Goal: Task Accomplishment & Management: Manage account settings

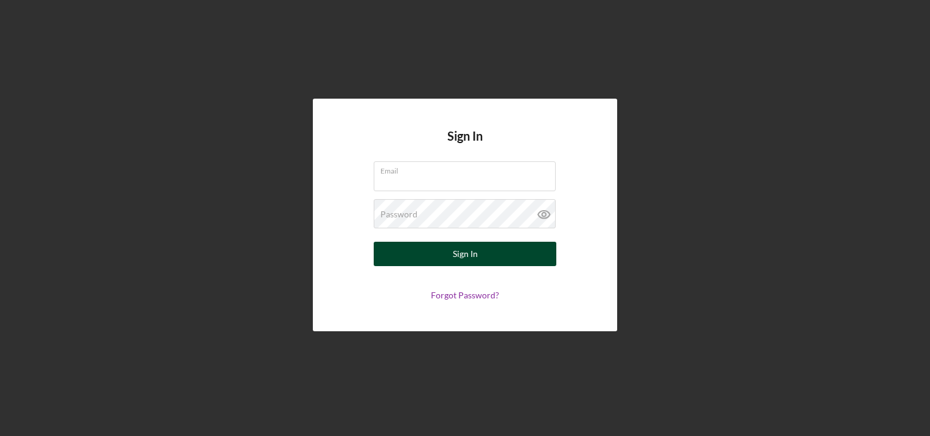
type input "kdavenport@cwcarolina.org"
click at [458, 256] on div "Sign In" at bounding box center [465, 254] width 25 height 24
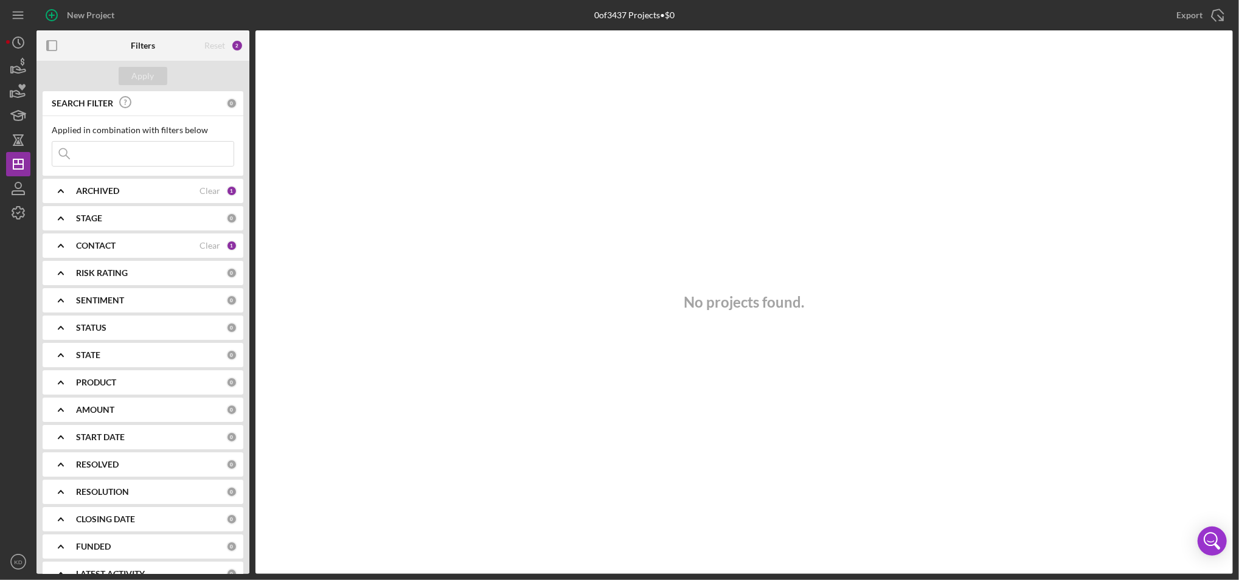
drag, startPoint x: 892, startPoint y: 2, endPoint x: 161, endPoint y: 252, distance: 772.9
click at [161, 252] on div "CONTACT Clear 1" at bounding box center [156, 246] width 161 height 24
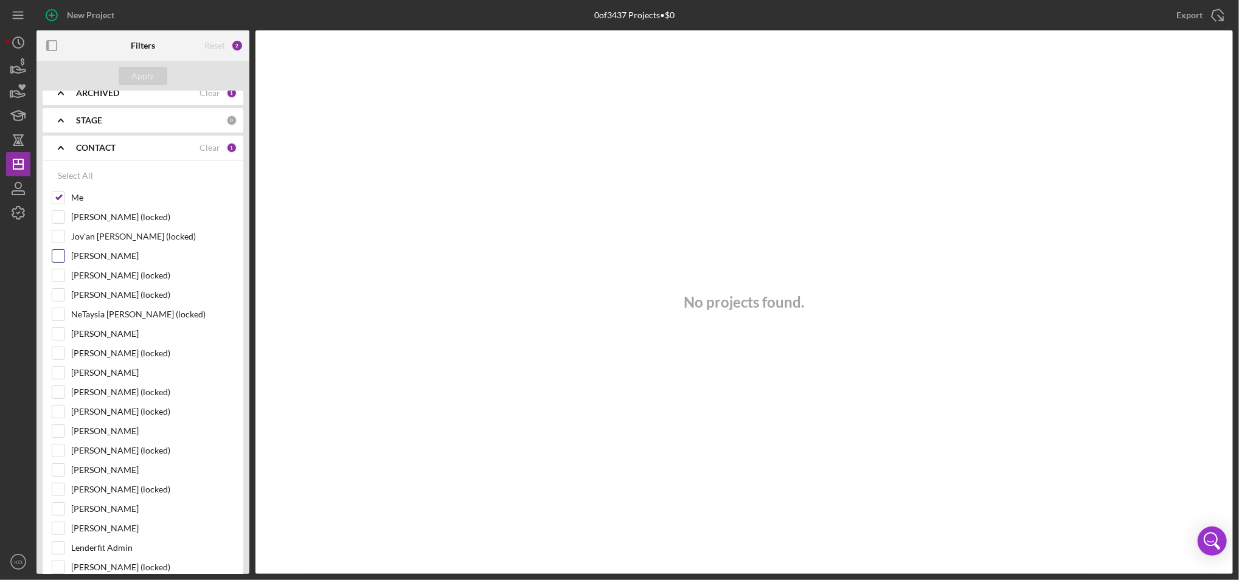
scroll to position [99, 0]
click at [61, 296] on input "Miguel Ortiz-Aldana (locked)" at bounding box center [58, 294] width 12 height 12
checkbox input "true"
click at [57, 372] on input "Sharita Willingham" at bounding box center [58, 372] width 12 height 12
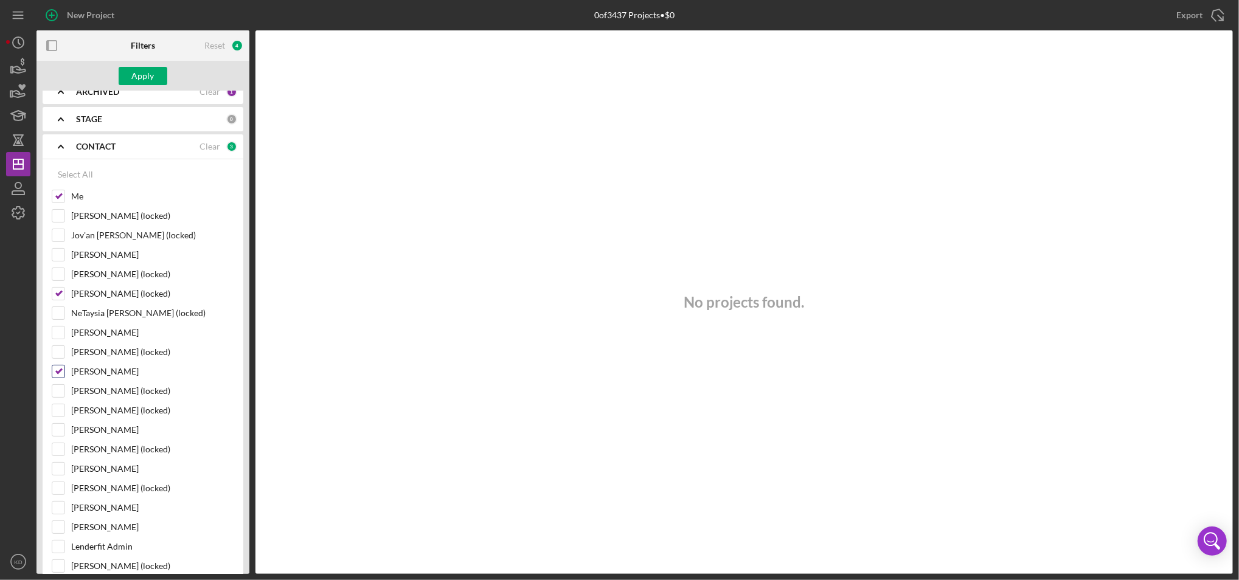
checkbox input "false"
click at [57, 391] on input "Philicia Sweeney (locked)" at bounding box center [58, 391] width 12 height 12
checkbox input "true"
click at [60, 431] on input "[PERSON_NAME]" at bounding box center [58, 430] width 12 height 12
checkbox input "true"
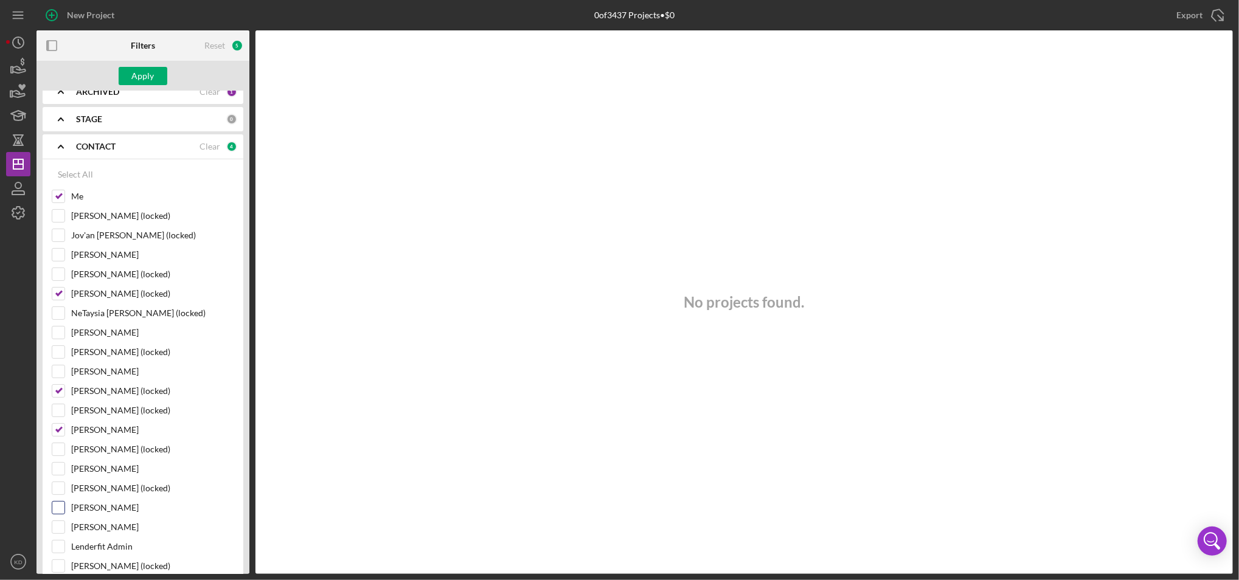
click at [55, 435] on input "Paul Schmitt" at bounding box center [58, 508] width 12 height 12
click at [60, 435] on input "Paul Schmitt" at bounding box center [58, 508] width 12 height 12
checkbox input "true"
click at [61, 335] on input "Edris Tucker" at bounding box center [58, 333] width 12 height 12
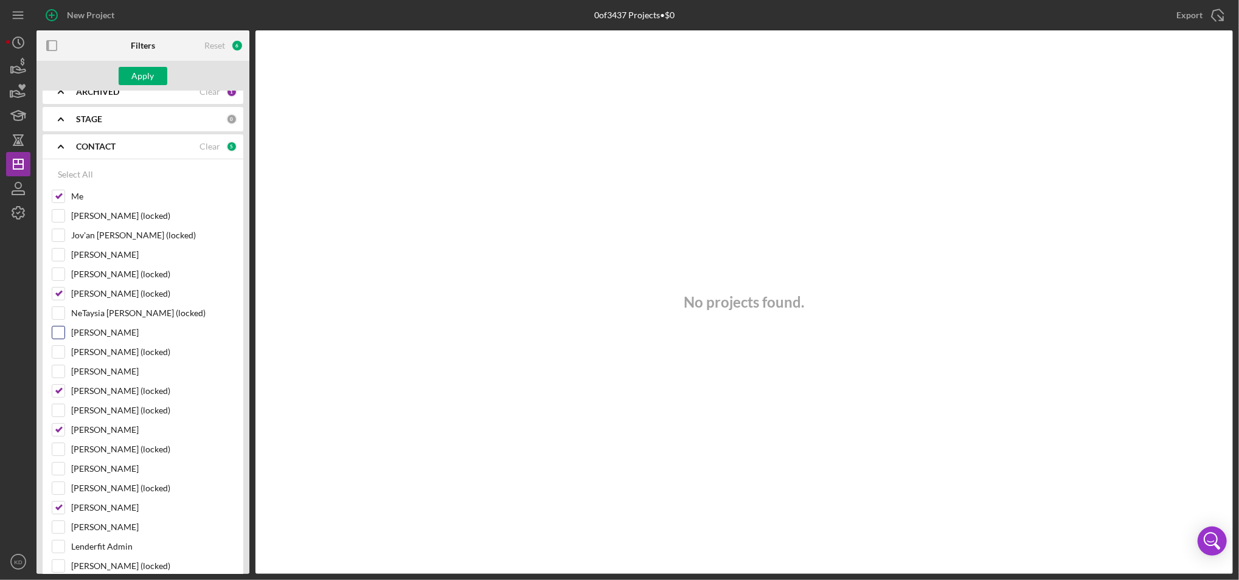
checkbox input "true"
click at [164, 78] on button "Apply" at bounding box center [143, 76] width 49 height 18
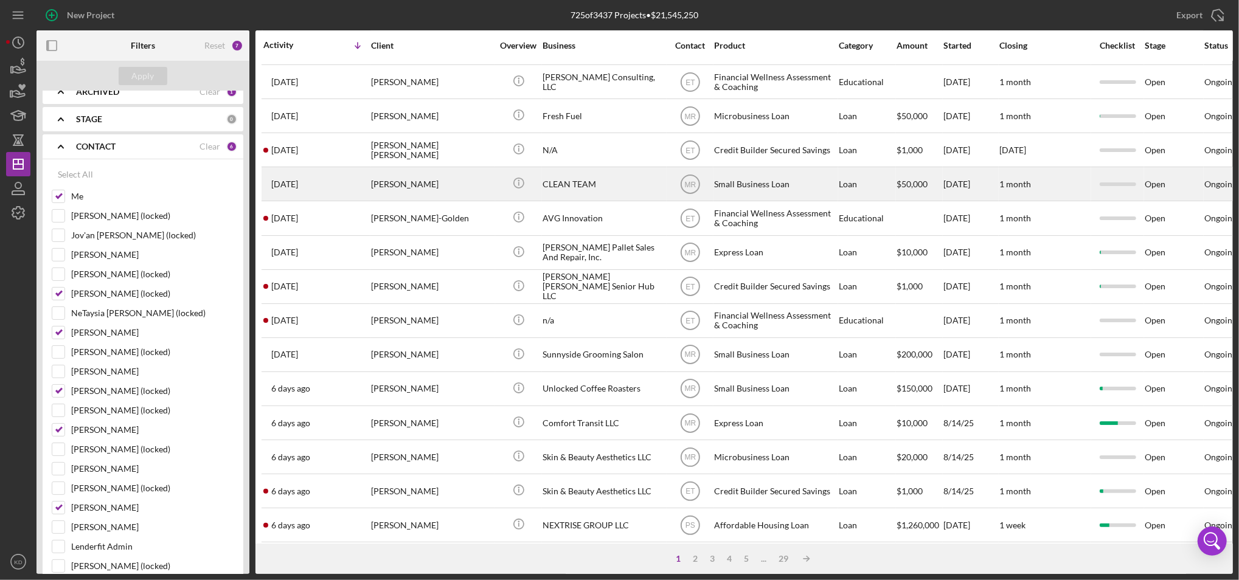
scroll to position [217, 0]
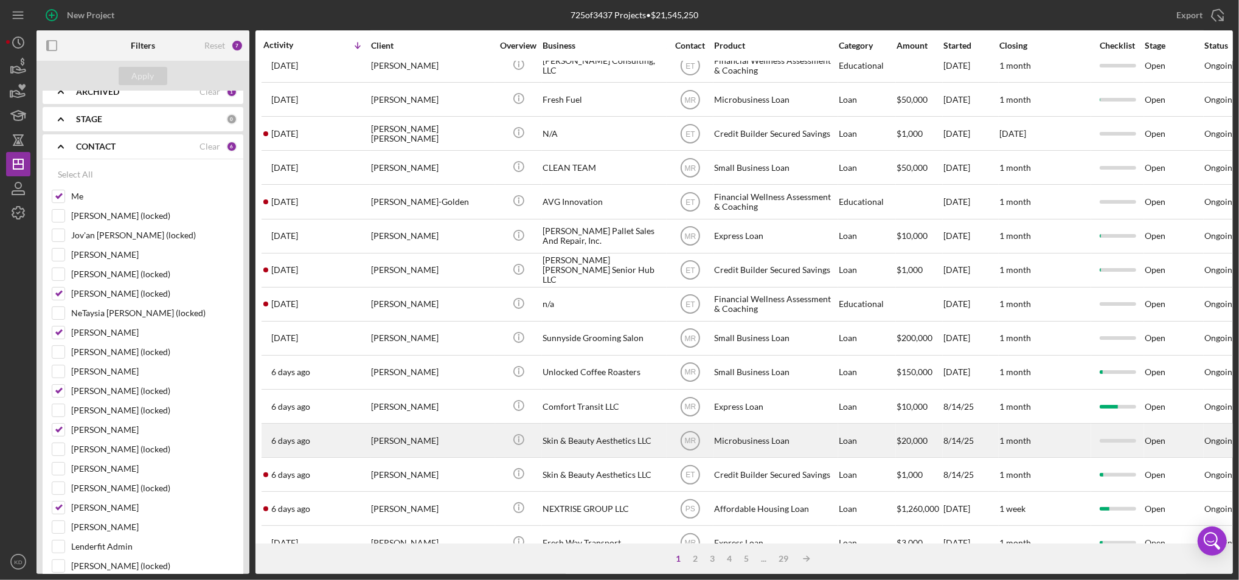
click at [608, 435] on div "Skin & Beauty Aesthetics LLC" at bounding box center [604, 441] width 122 height 32
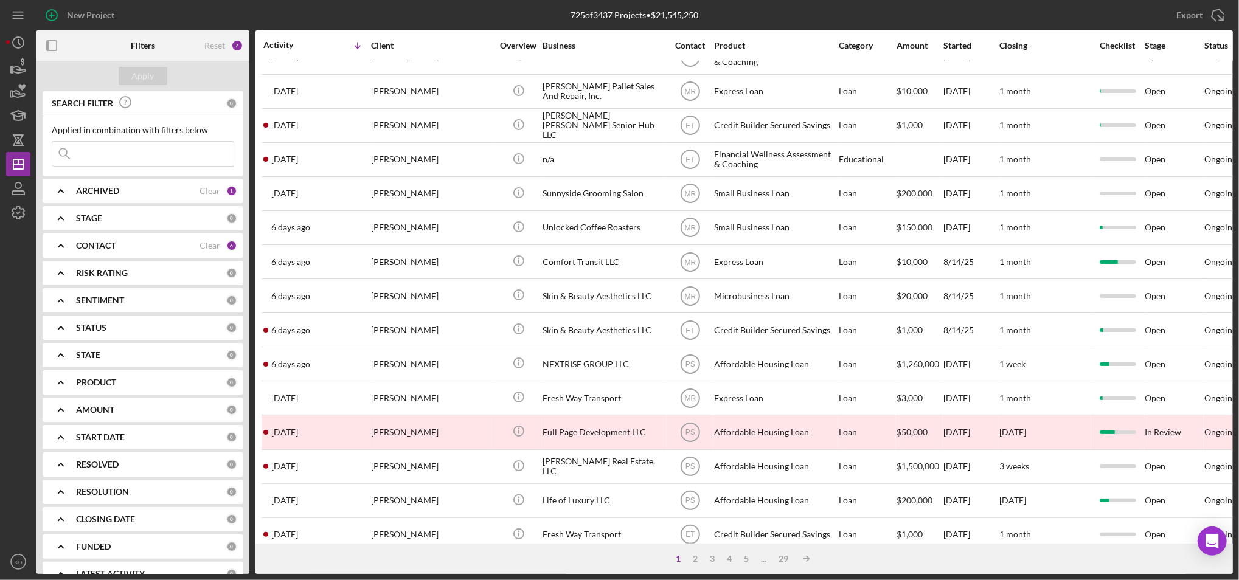
scroll to position [392, 0]
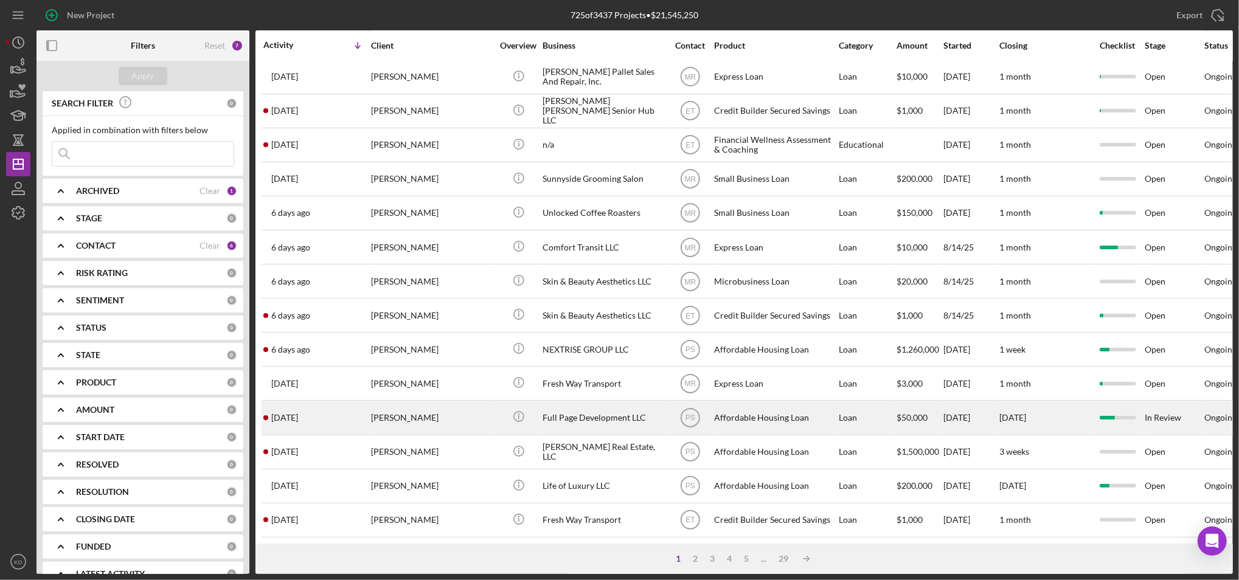
click at [423, 402] on div "[PERSON_NAME]" at bounding box center [432, 418] width 122 height 32
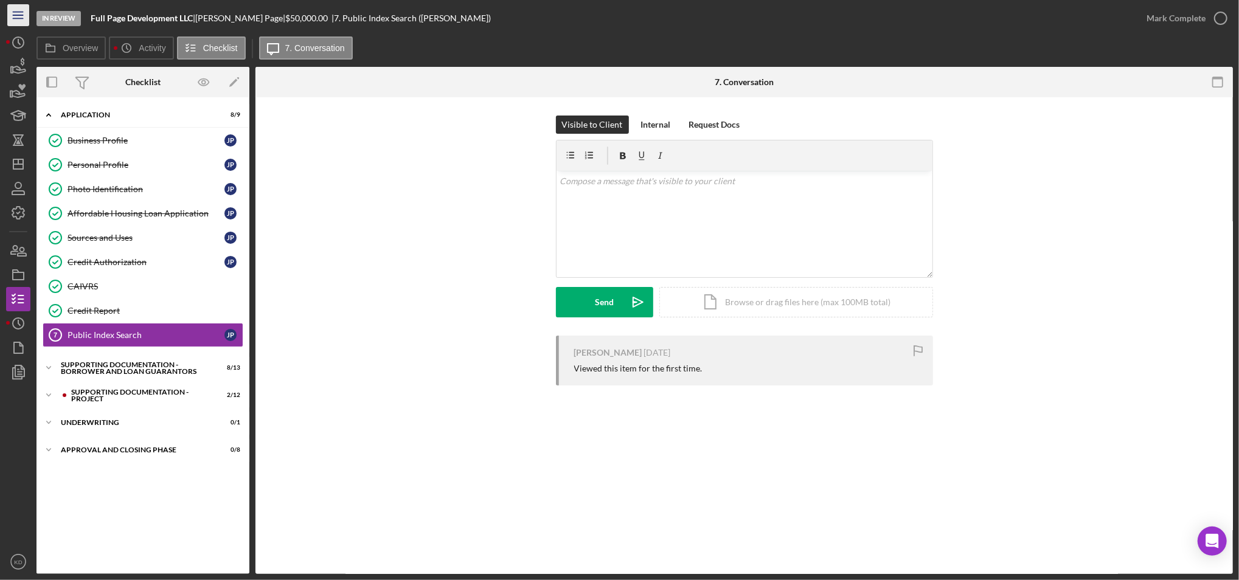
click at [17, 15] on line "button" at bounding box center [18, 15] width 10 height 0
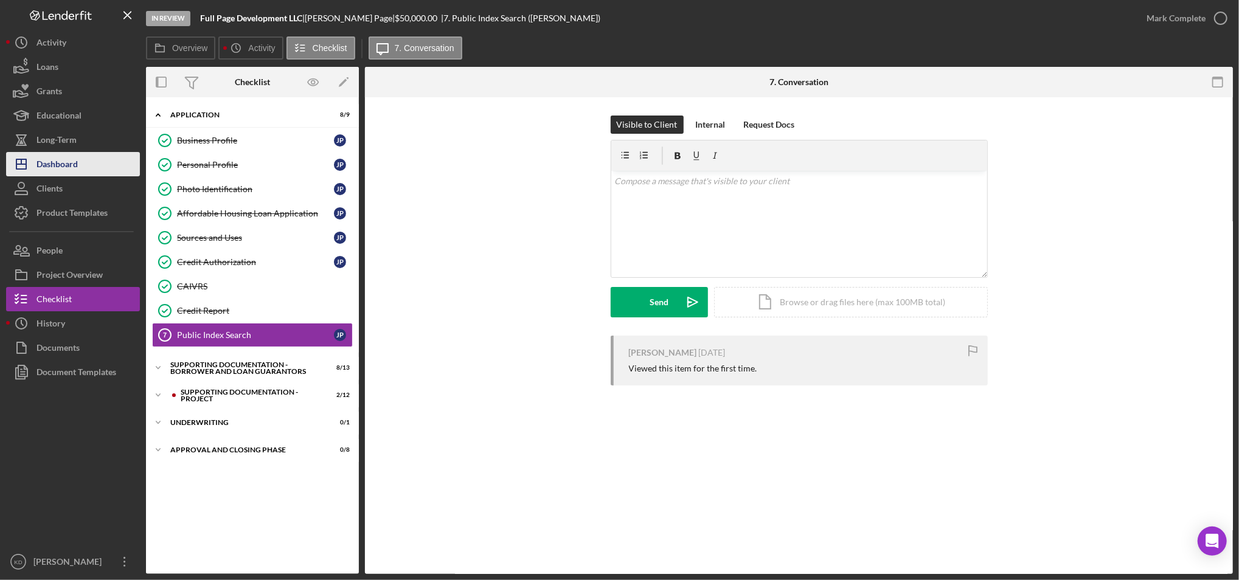
click at [99, 166] on button "Icon/Dashboard Dashboard" at bounding box center [73, 164] width 134 height 24
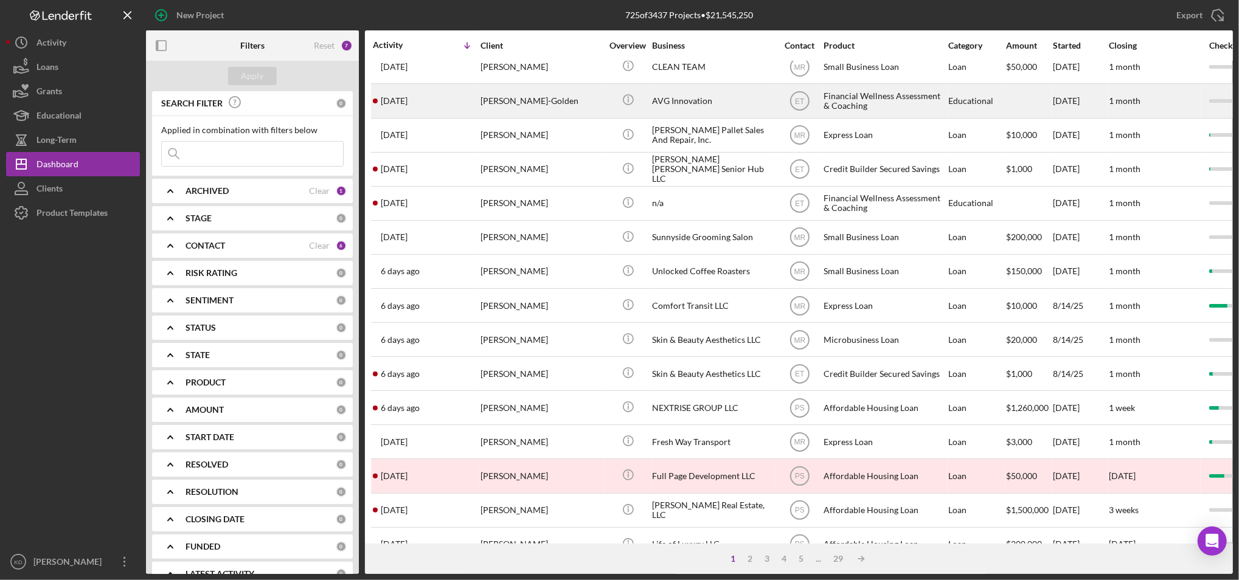
scroll to position [319, 0]
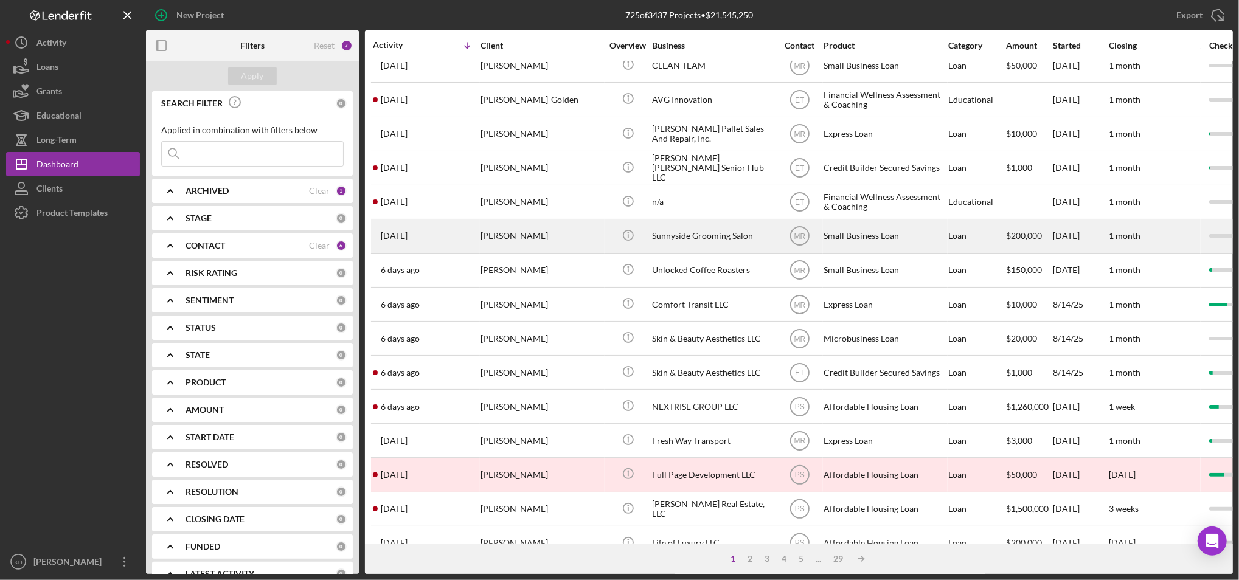
click at [897, 242] on div "Small Business Loan" at bounding box center [885, 236] width 122 height 32
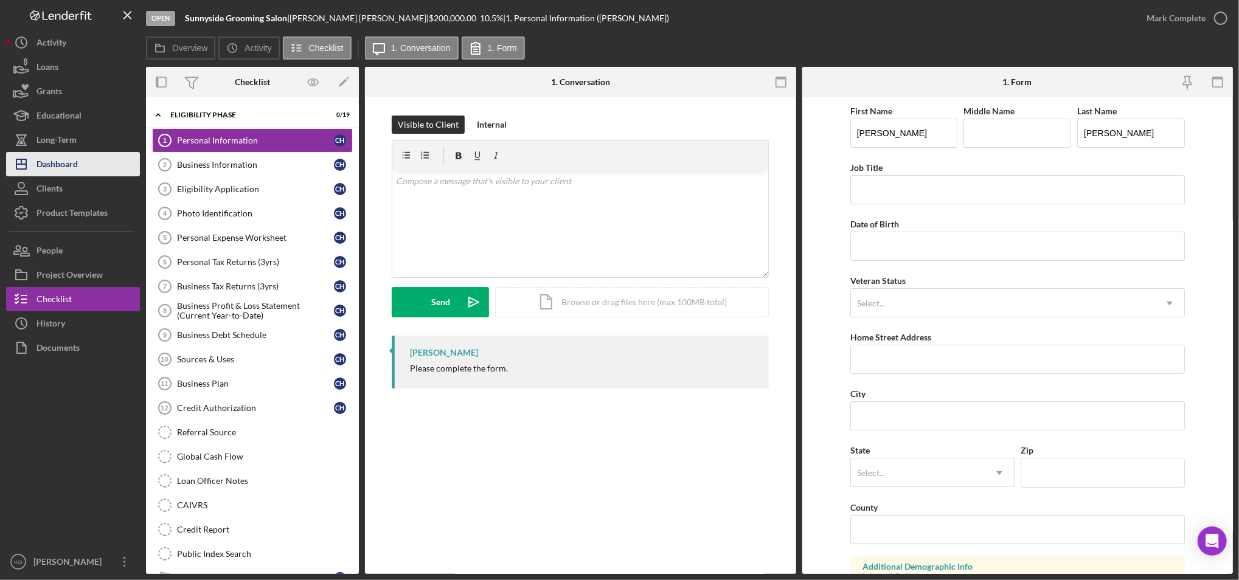
click at [102, 158] on button "Icon/Dashboard Dashboard" at bounding box center [73, 164] width 134 height 24
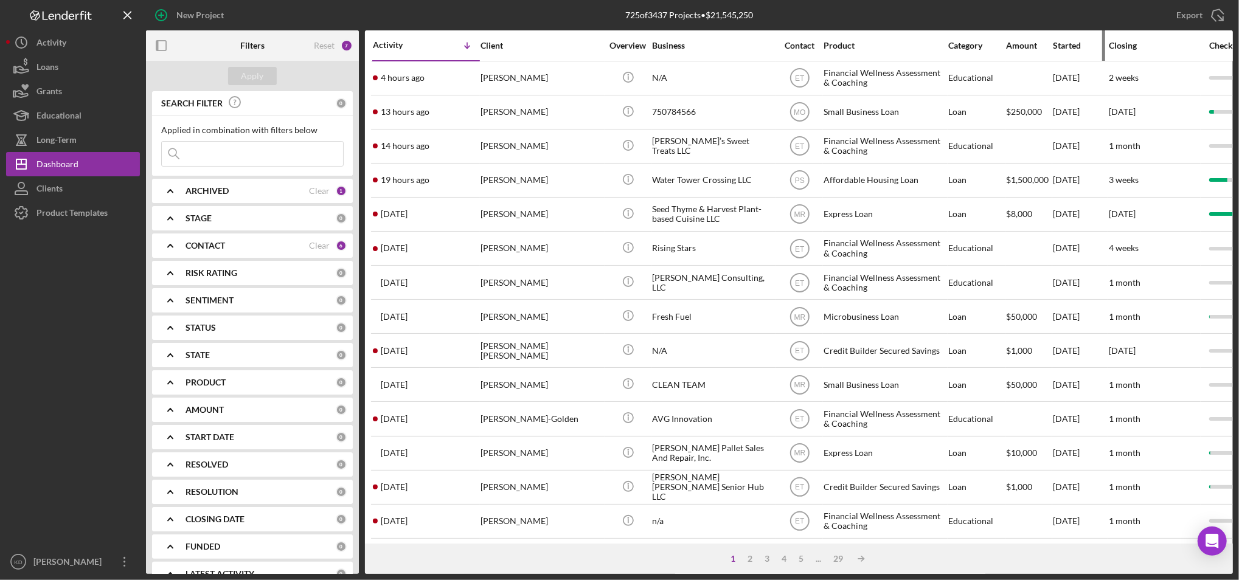
click at [1074, 43] on div "Started" at bounding box center [1080, 46] width 55 height 10
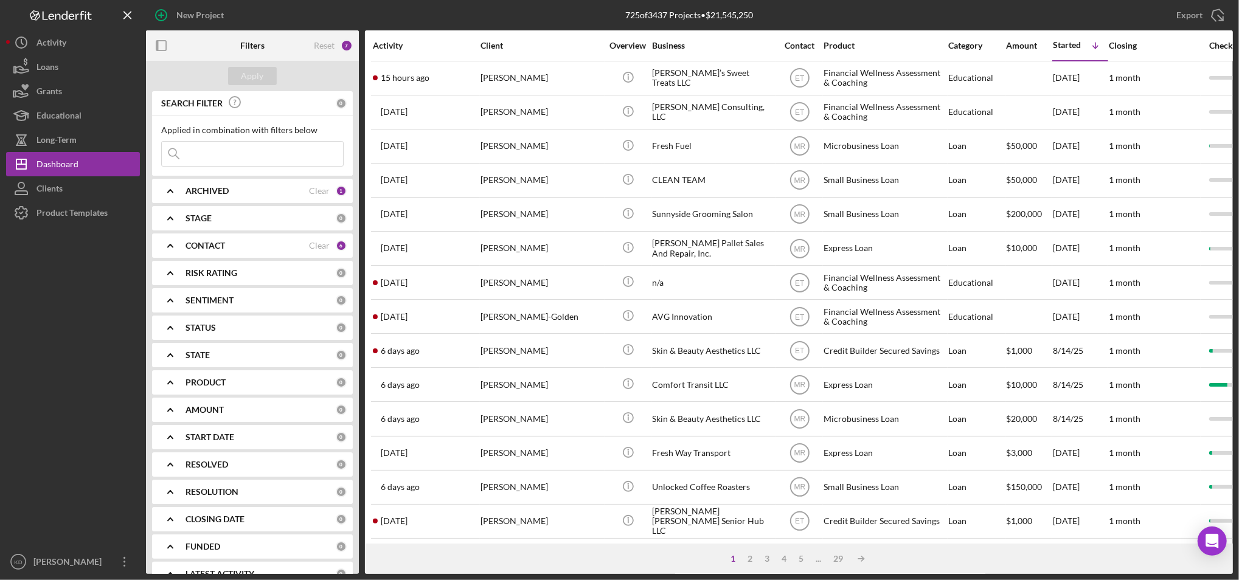
click at [497, 558] on div "1 2 3 4 5 ... 29 Icon/Table Sort Arrow" at bounding box center [799, 559] width 868 height 30
click at [384, 53] on div "Activity" at bounding box center [426, 45] width 106 height 29
click at [386, 44] on div "Activity" at bounding box center [426, 46] width 106 height 10
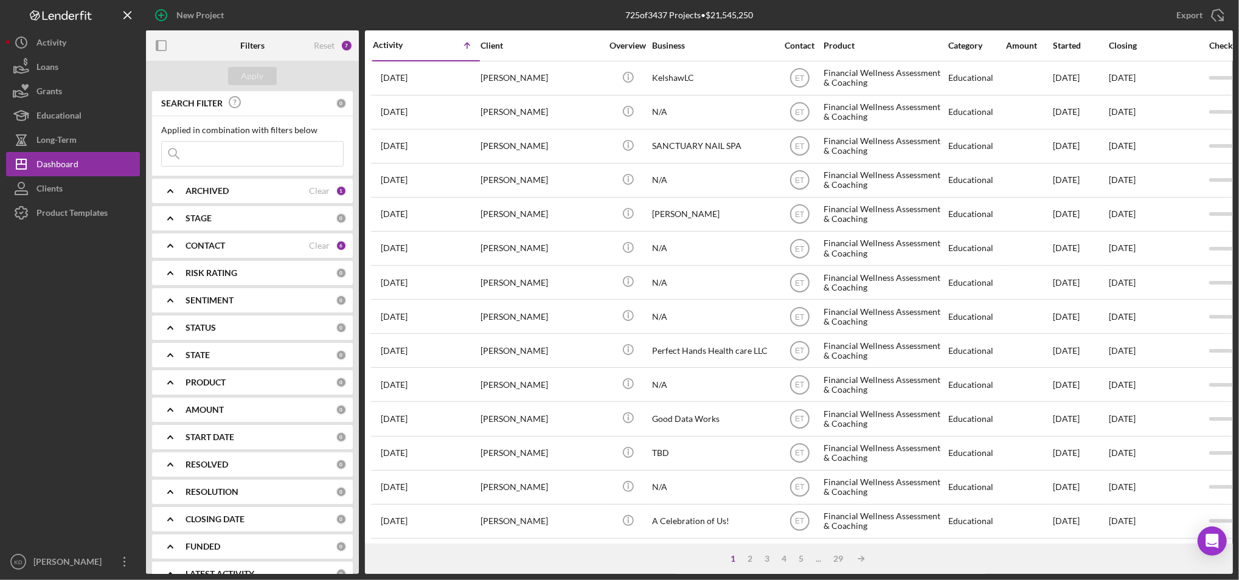
click at [397, 44] on div "Activity" at bounding box center [400, 45] width 54 height 10
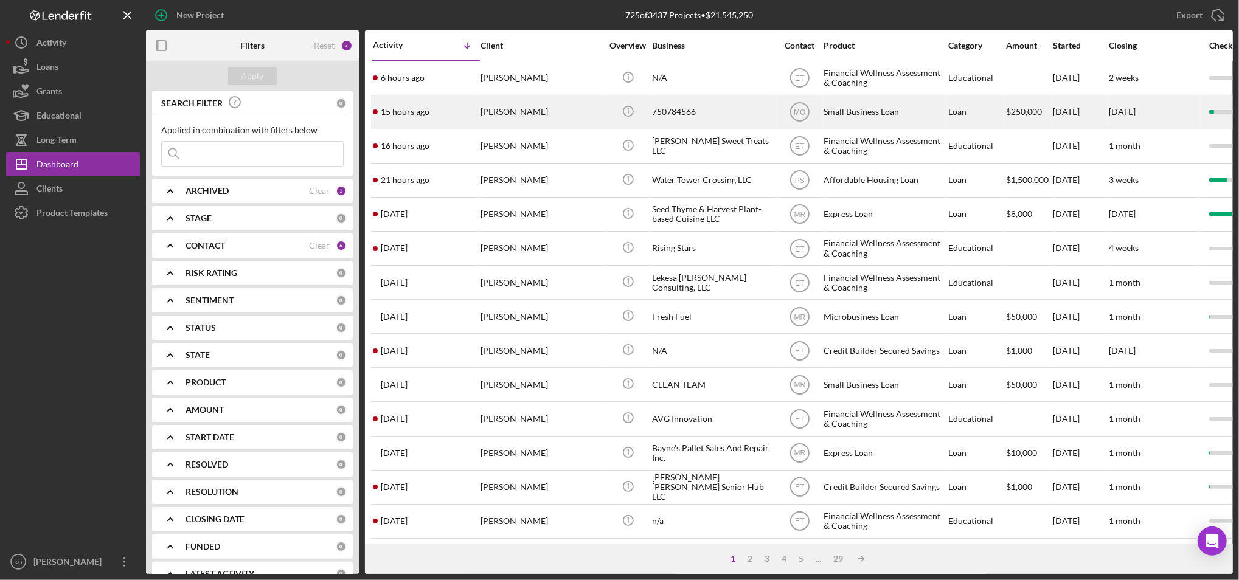
click at [518, 117] on div "[PERSON_NAME]" at bounding box center [542, 112] width 122 height 32
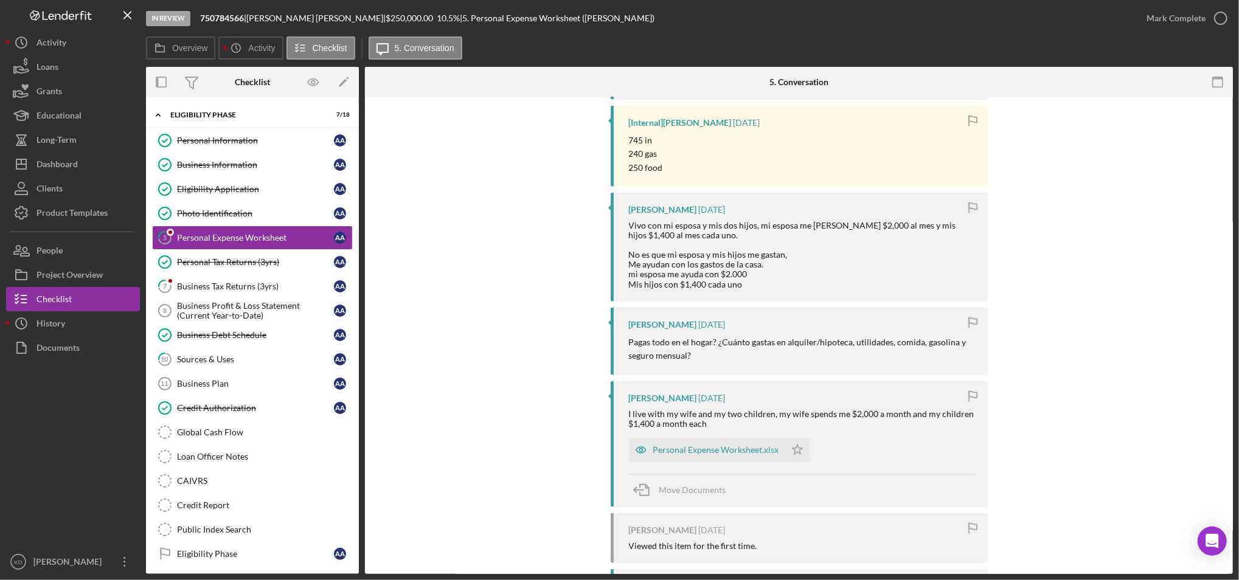
scroll to position [524, 0]
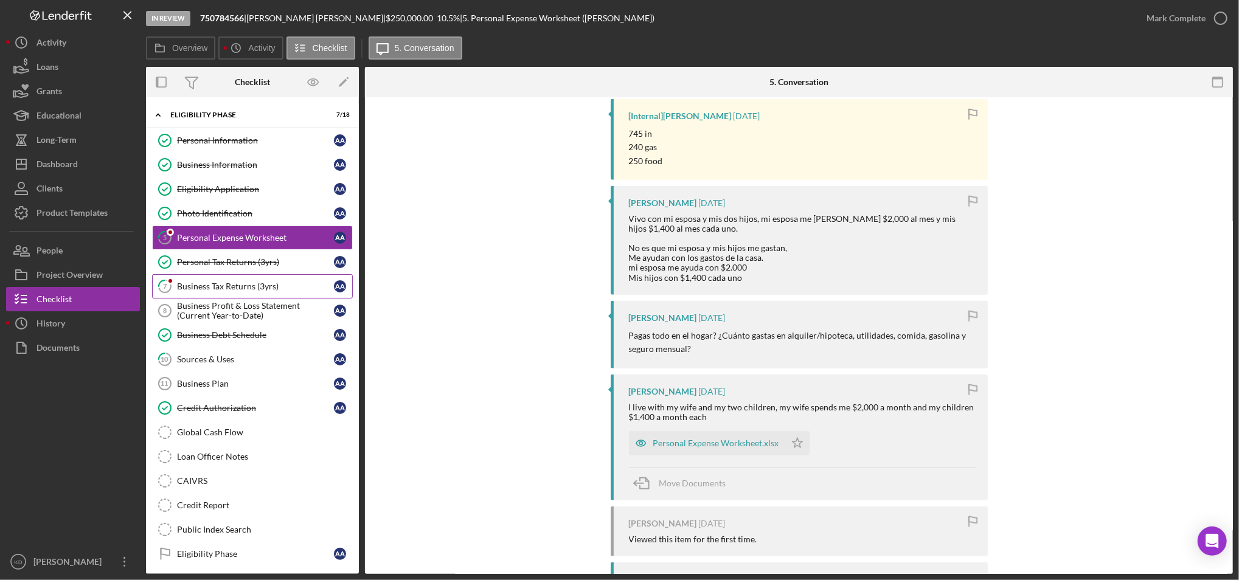
click at [273, 289] on div "Business Tax Returns (3yrs)" at bounding box center [255, 287] width 157 height 10
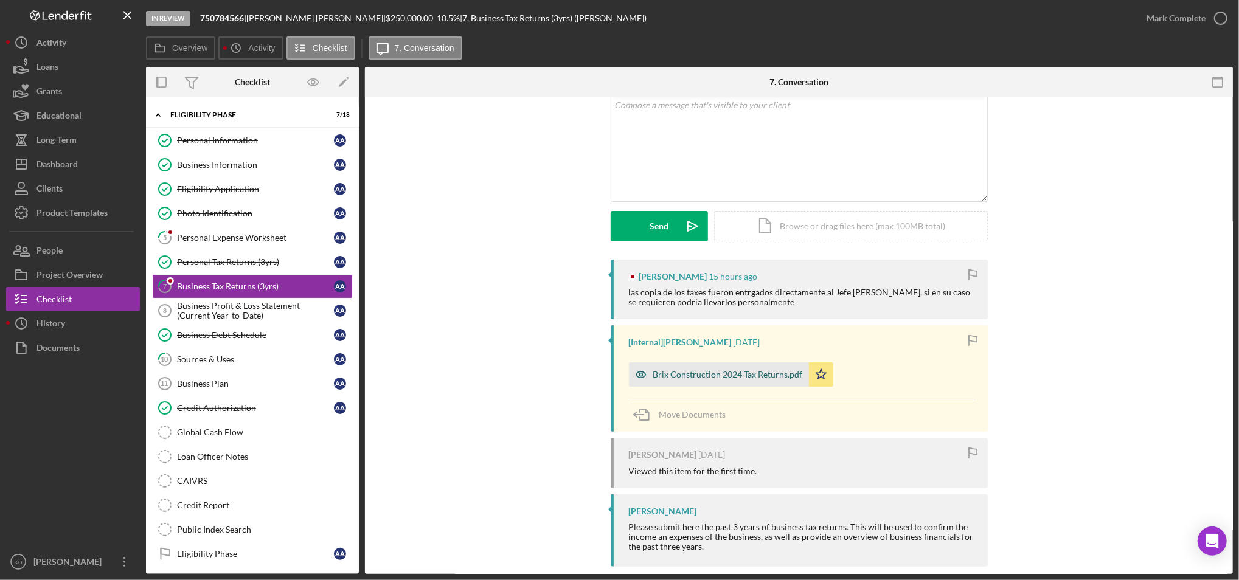
scroll to position [92, 0]
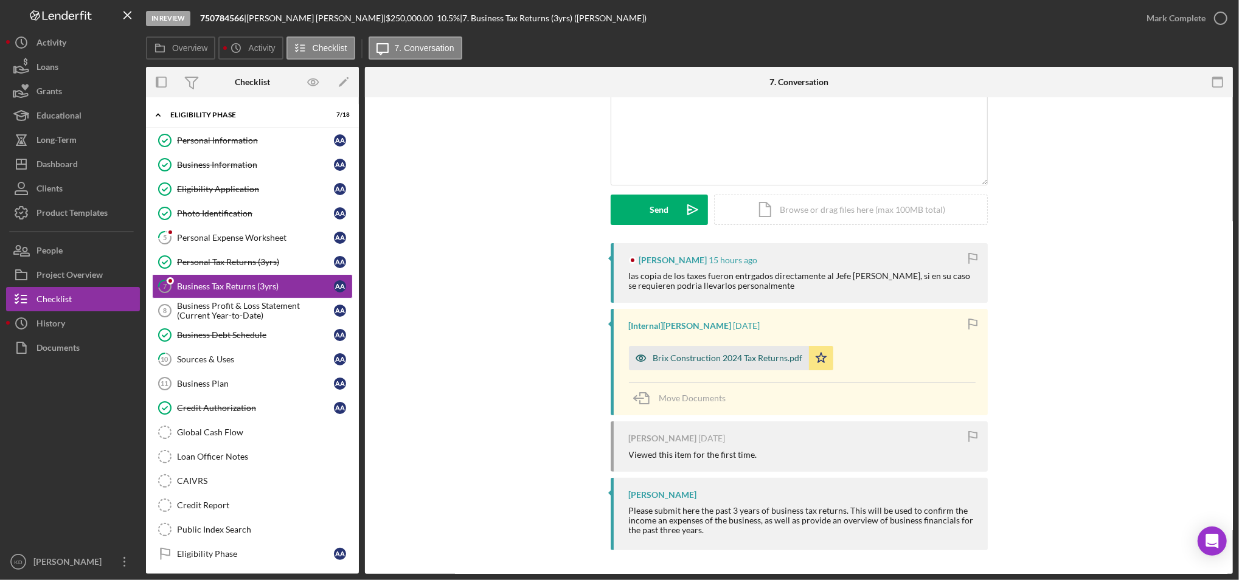
click at [713, 359] on div "Brix Construction 2024 Tax Returns.pdf" at bounding box center [728, 359] width 150 height 10
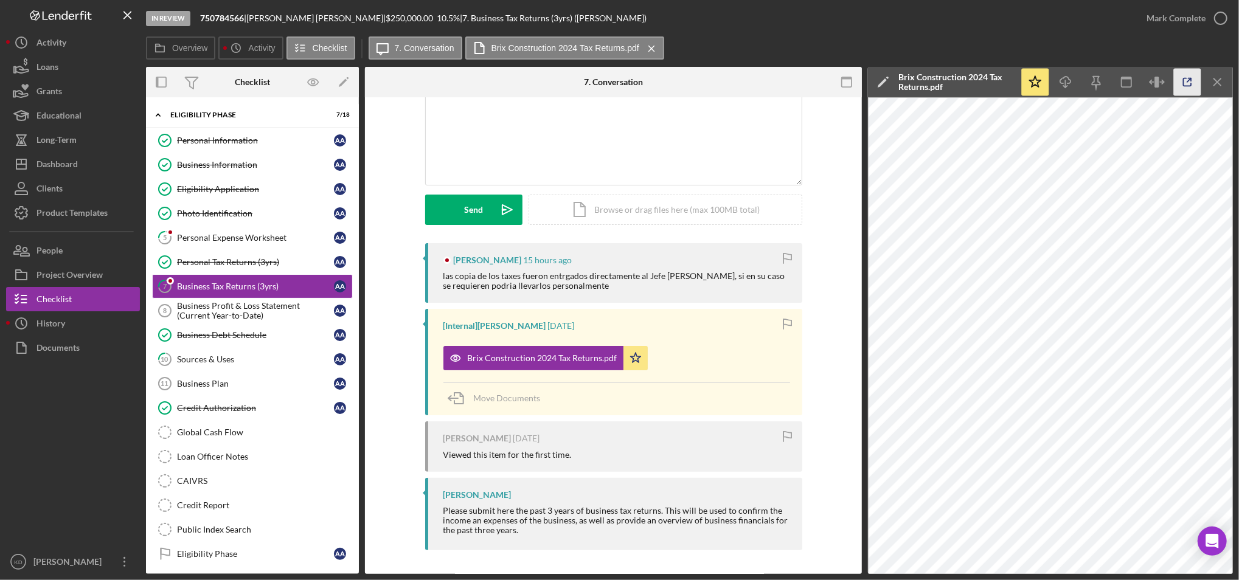
click at [1179, 76] on icon "button" at bounding box center [1187, 82] width 27 height 27
click at [276, 257] on link "Personal Tax Returns (3yrs) Personal Tax Returns (3yrs) A A" at bounding box center [252, 262] width 201 height 24
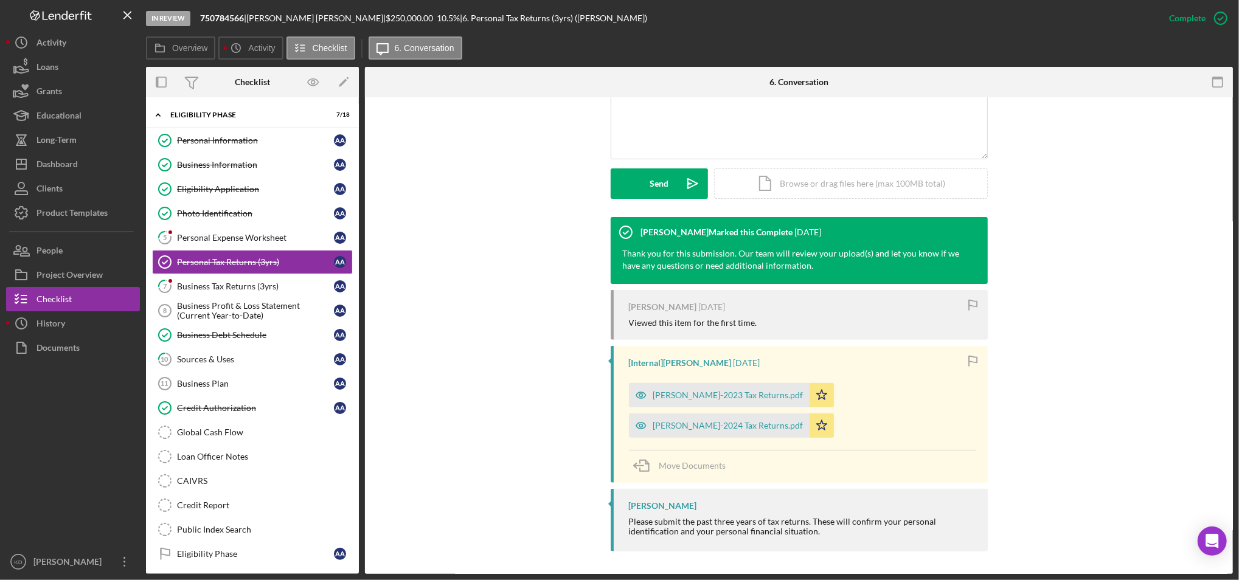
scroll to position [287, 0]
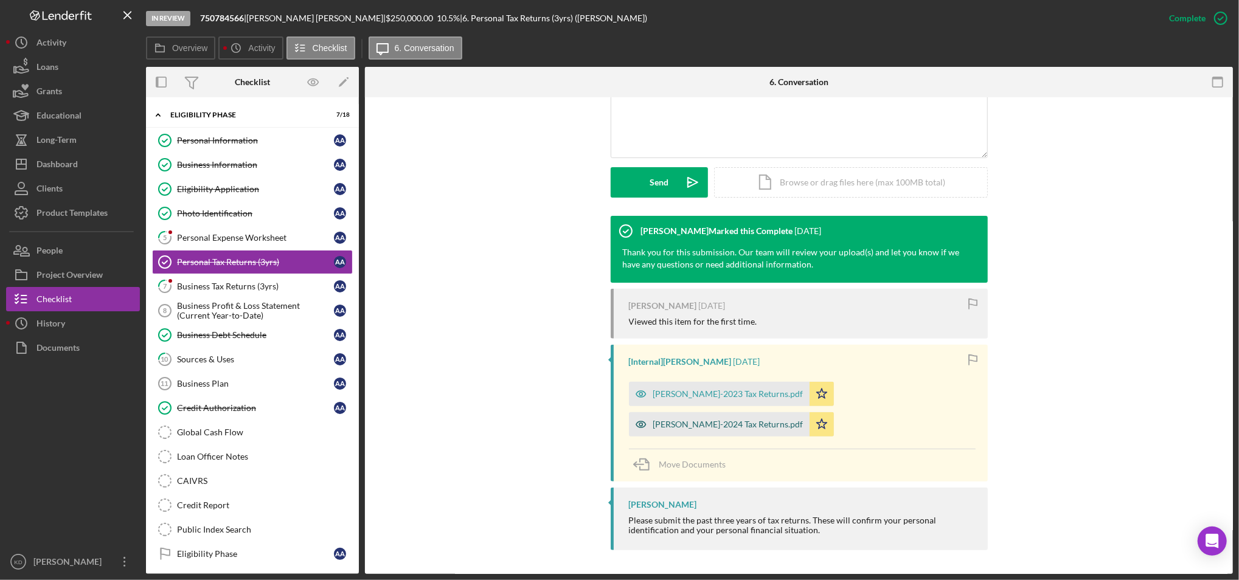
click at [755, 419] on div "Abraham Alvarez-2024 Tax Returns.pdf" at bounding box center [719, 425] width 181 height 24
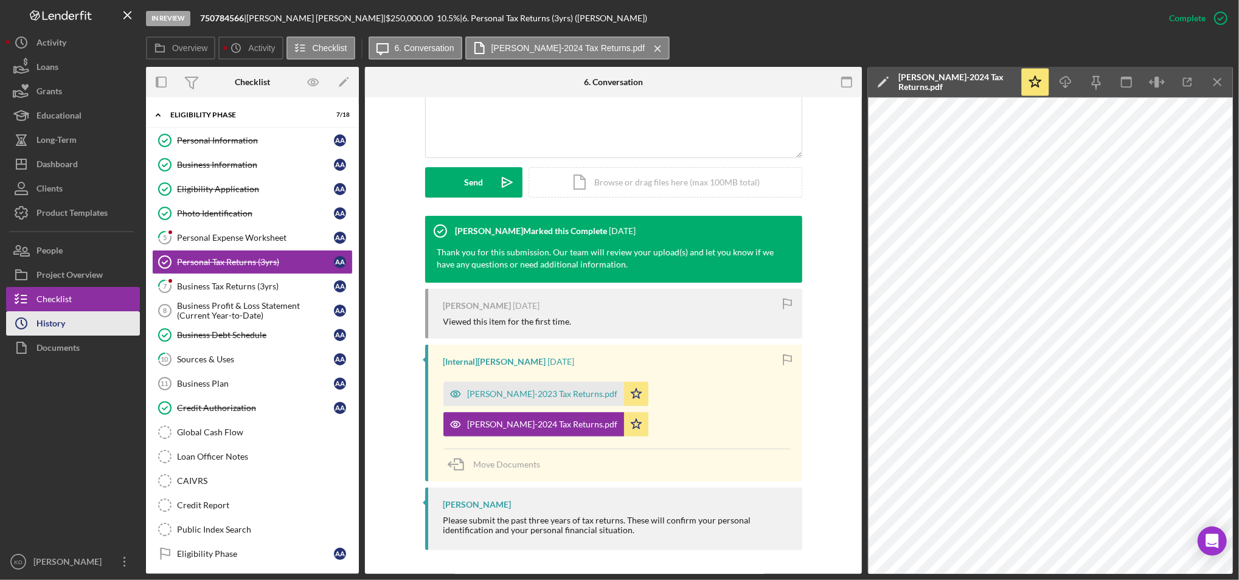
click at [85, 322] on button "Icon/History History" at bounding box center [73, 324] width 134 height 24
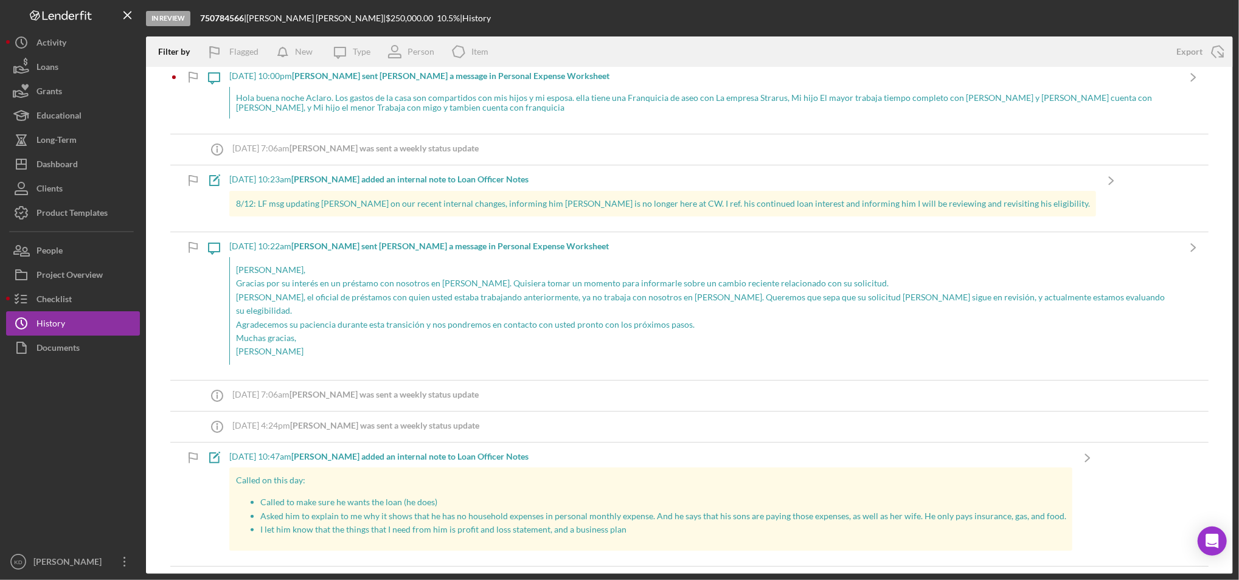
scroll to position [75, 0]
click at [41, 153] on div "Dashboard" at bounding box center [57, 165] width 41 height 27
